Goal: Navigation & Orientation: Go to known website

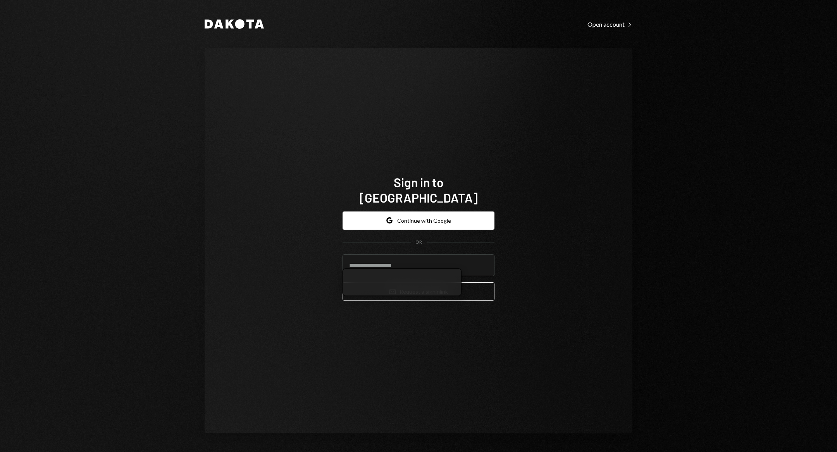
type input "**********"
click at [421, 285] on button "Email Request a sign in link" at bounding box center [419, 292] width 152 height 18
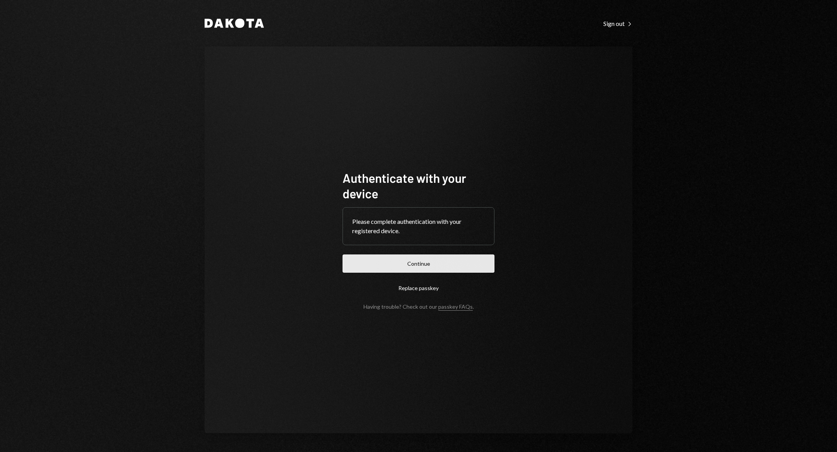
click at [430, 259] on button "Continue" at bounding box center [419, 264] width 152 height 18
